Goal: Transaction & Acquisition: Book appointment/travel/reservation

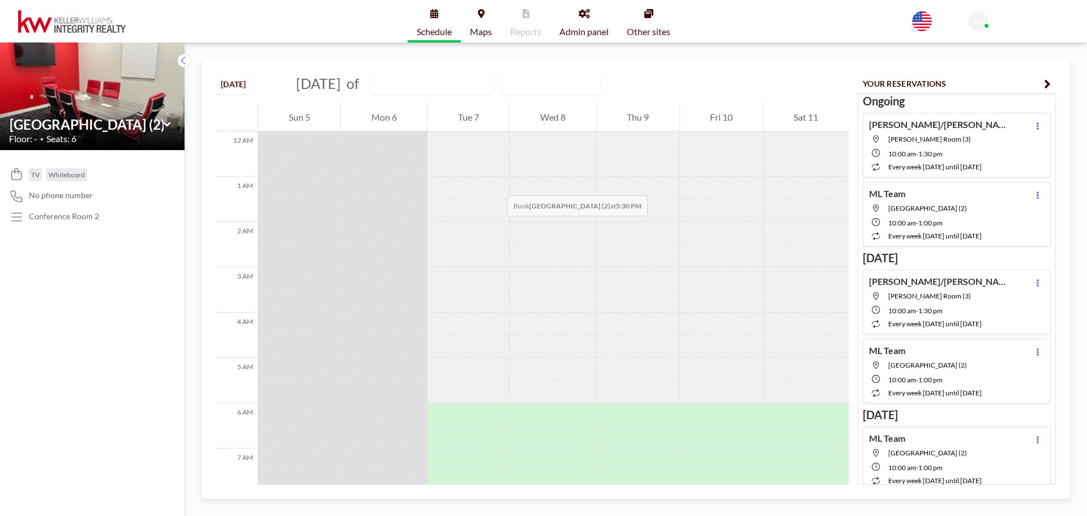
scroll to position [740, 0]
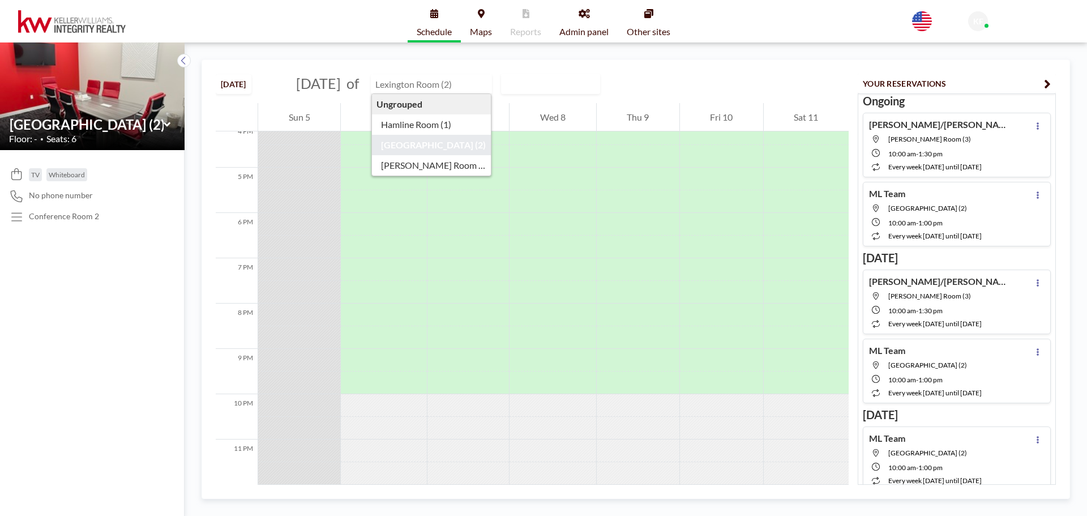
click at [463, 82] on input "text" at bounding box center [425, 84] width 109 height 19
type input "Hamline Room (1)"
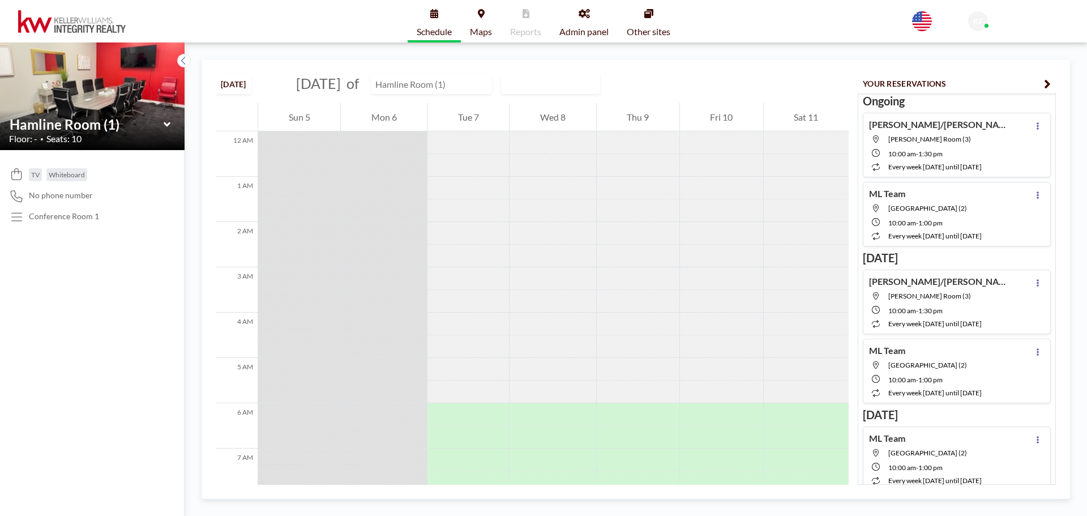
click at [477, 86] on input "text" at bounding box center [425, 84] width 109 height 19
type input "[GEOGRAPHIC_DATA] (2)"
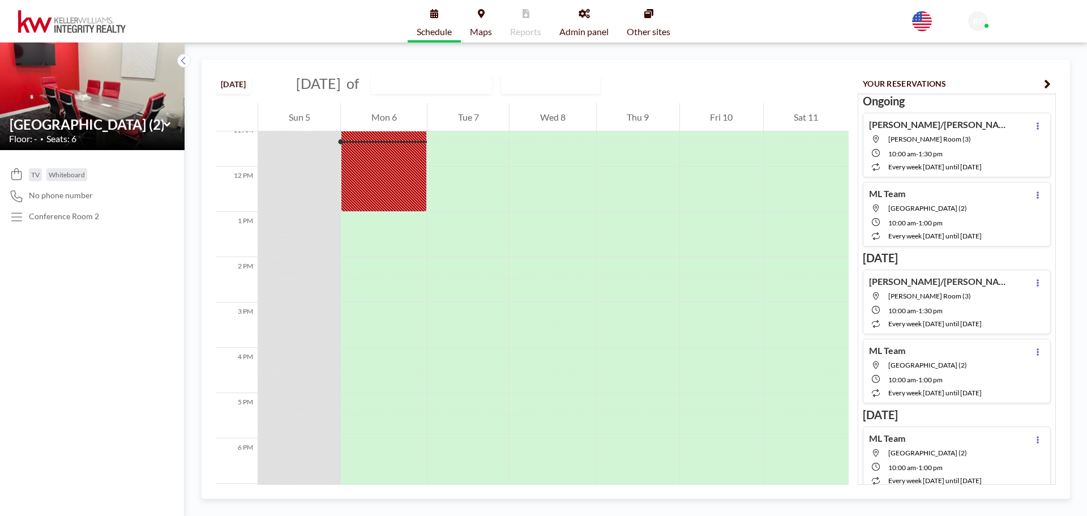
scroll to position [510, 0]
click at [450, 85] on input "text" at bounding box center [425, 84] width 109 height 19
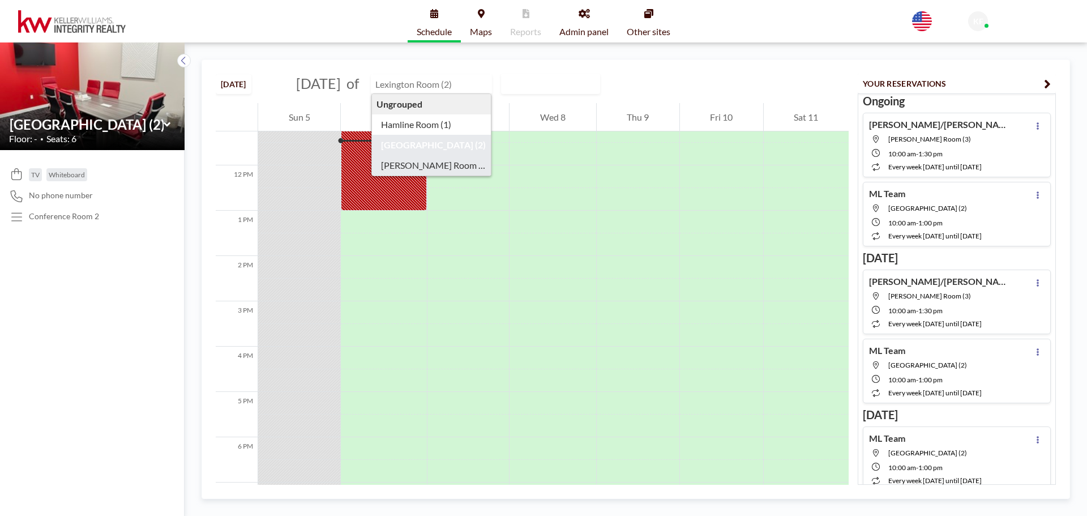
type input "[PERSON_NAME] Room (3)"
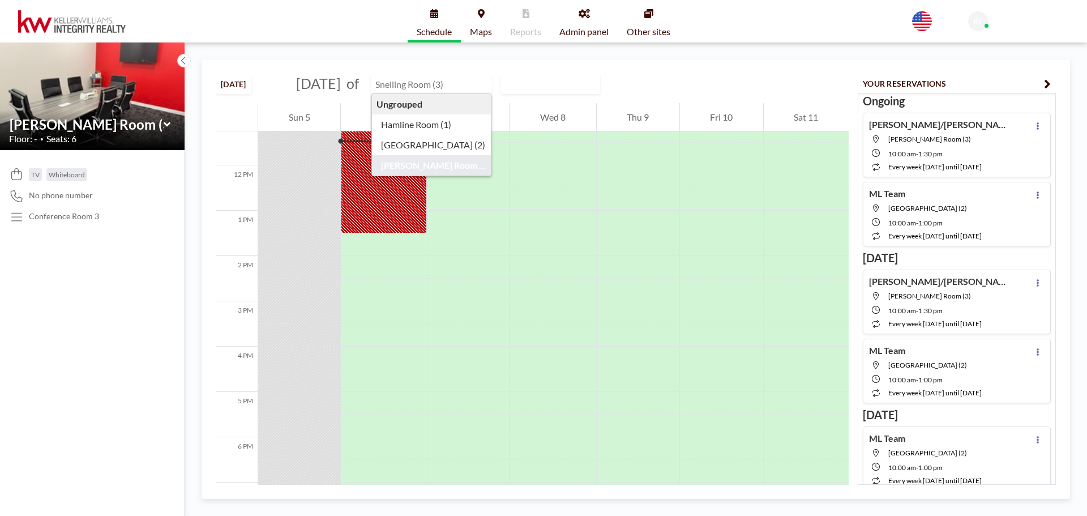
click at [462, 80] on input "text" at bounding box center [425, 84] width 109 height 19
type input "Hamline Room (1)"
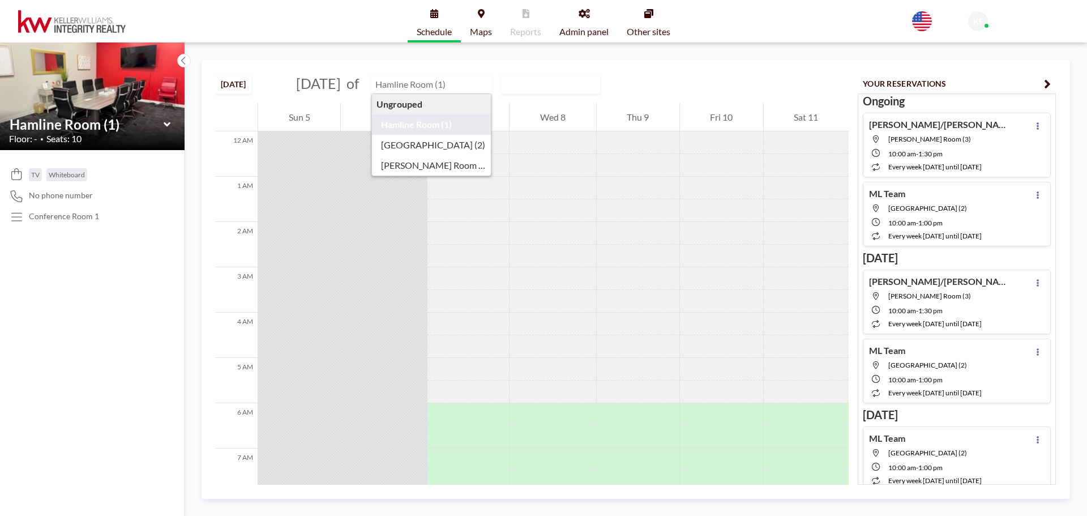
click at [472, 88] on input "text" at bounding box center [425, 84] width 109 height 19
type input "[GEOGRAPHIC_DATA] (2)"
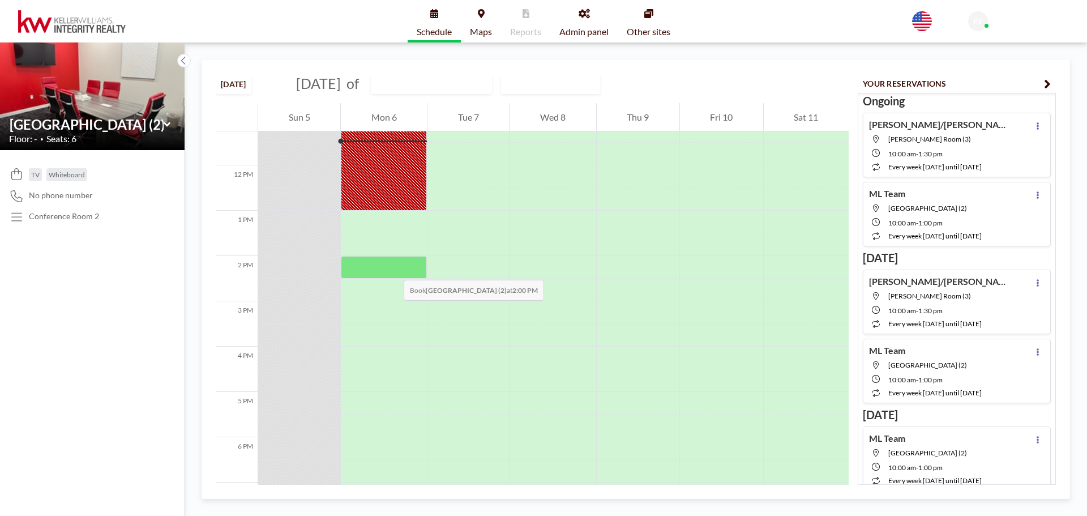
click at [391, 266] on div at bounding box center [384, 267] width 86 height 23
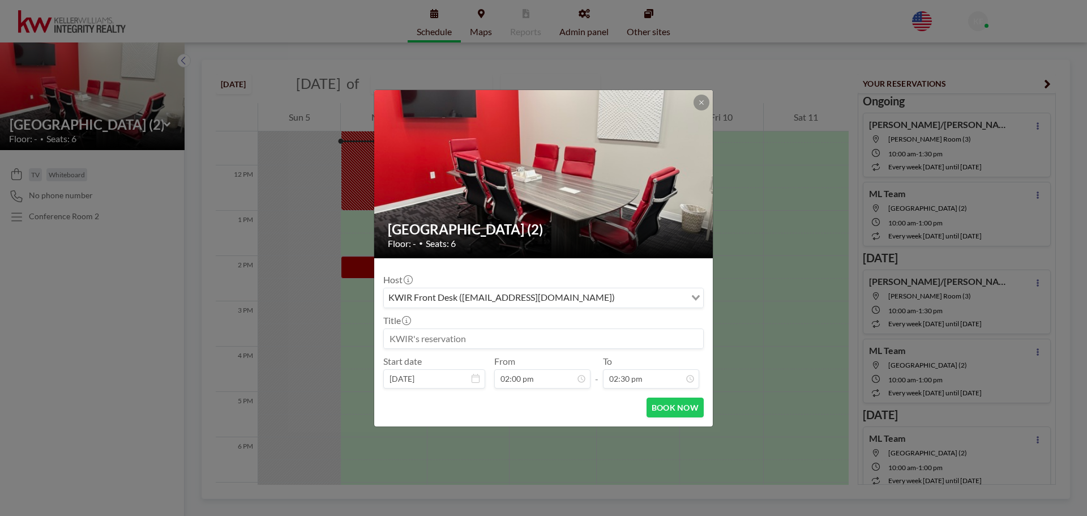
click at [437, 337] on input at bounding box center [543, 338] width 319 height 19
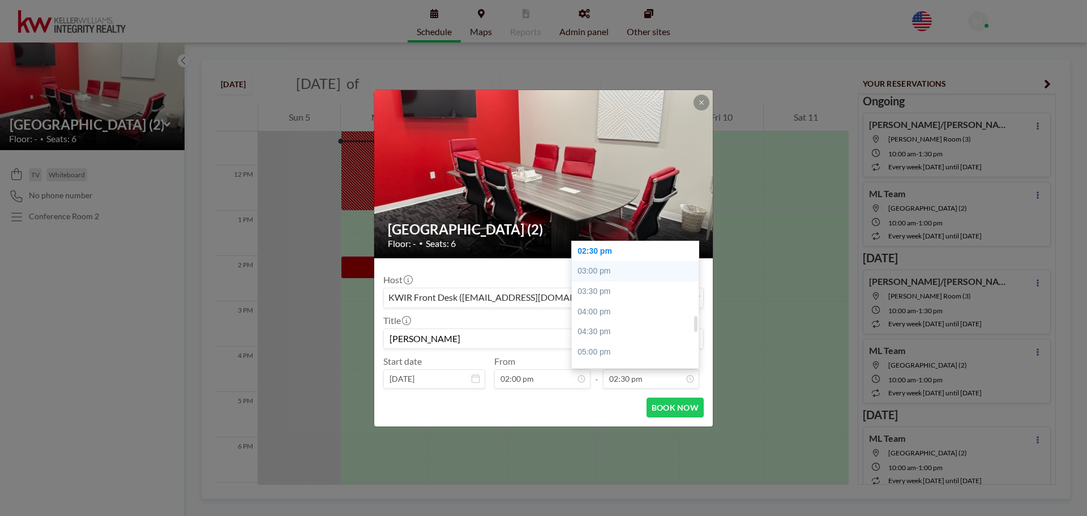
type input "[PERSON_NAME]"
click at [629, 270] on div "03:00 pm" at bounding box center [638, 271] width 133 height 20
type input "03:00 pm"
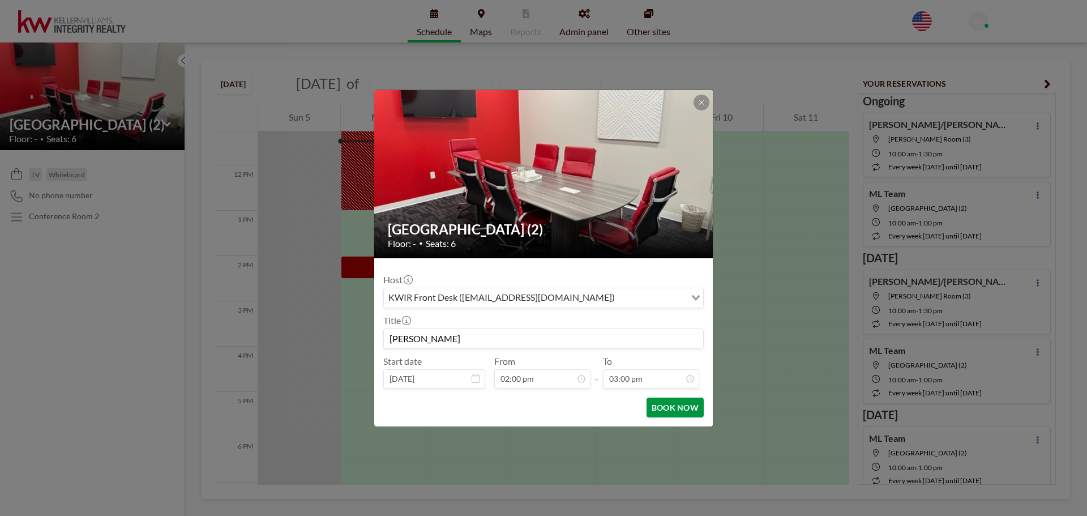
scroll to position [605, 0]
click at [665, 404] on button "BOOK NOW" at bounding box center [675, 408] width 57 height 20
